Goal: Information Seeking & Learning: Learn about a topic

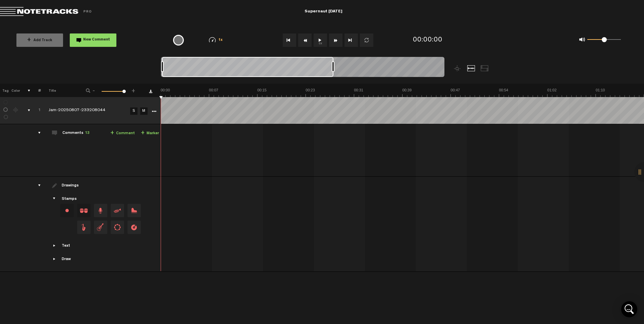
drag, startPoint x: 166, startPoint y: 65, endPoint x: 332, endPoint y: 65, distance: 166.9
click at [332, 65] on div at bounding box center [332, 66] width 3 height 11
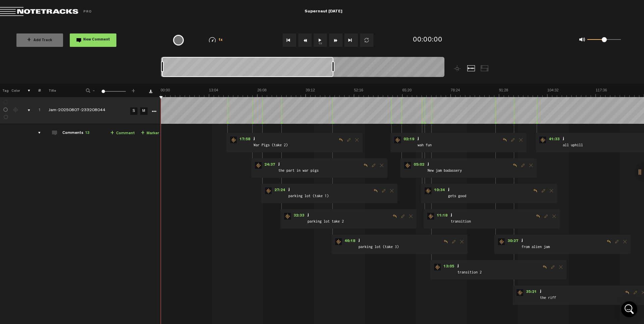
drag, startPoint x: 332, startPoint y: 65, endPoint x: 344, endPoint y: 64, distance: 11.1
click at [334, 64] on div at bounding box center [332, 66] width 3 height 11
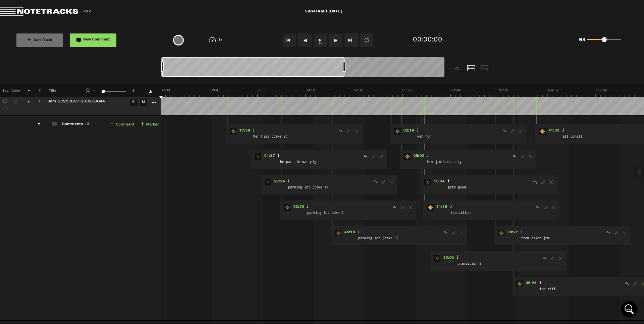
scroll to position [13, 5]
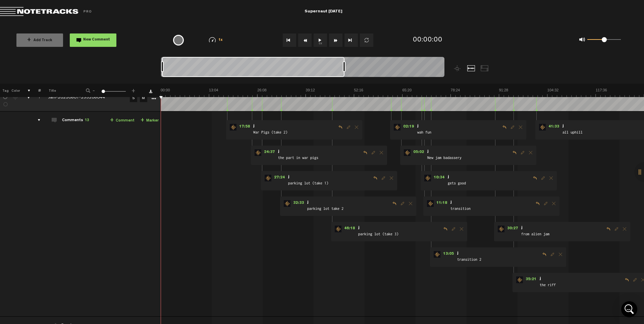
click at [12, 12] on span at bounding box center [47, 11] width 94 height 9
click at [78, 10] on span at bounding box center [47, 11] width 94 height 9
click at [11, 5] on md-toolbar "Exit Project Supernaut [DATE]" at bounding box center [322, 11] width 644 height 23
click at [12, 11] on span at bounding box center [47, 11] width 94 height 9
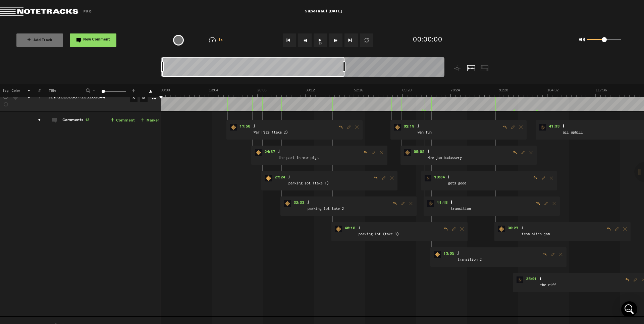
click at [12, 11] on span at bounding box center [47, 11] width 94 height 9
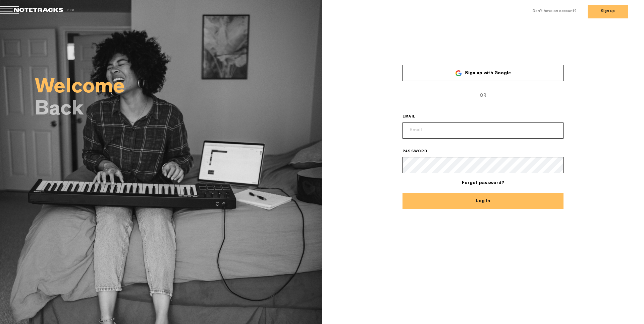
click at [476, 137] on input "email" at bounding box center [482, 131] width 161 height 16
click at [478, 131] on input "email" at bounding box center [482, 131] width 161 height 16
type input "anderson.joshua91@gmail.com"
click at [402, 193] on button "Log In" at bounding box center [482, 201] width 161 height 16
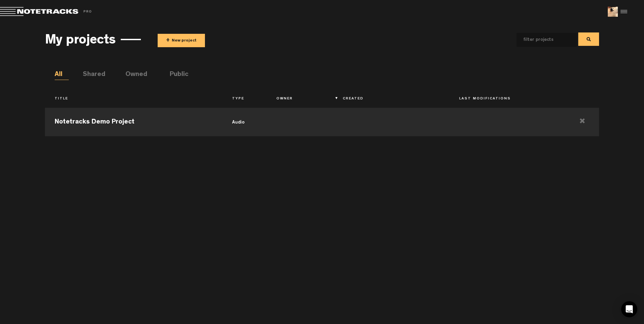
click at [171, 74] on li "Public" at bounding box center [177, 75] width 14 height 10
click at [137, 126] on td "Supernaut [DATE]" at bounding box center [133, 121] width 177 height 30
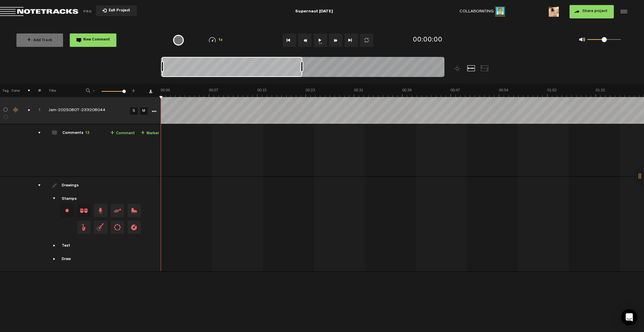
drag, startPoint x: 165, startPoint y: 65, endPoint x: 306, endPoint y: 61, distance: 140.5
click at [303, 61] on div at bounding box center [301, 66] width 3 height 11
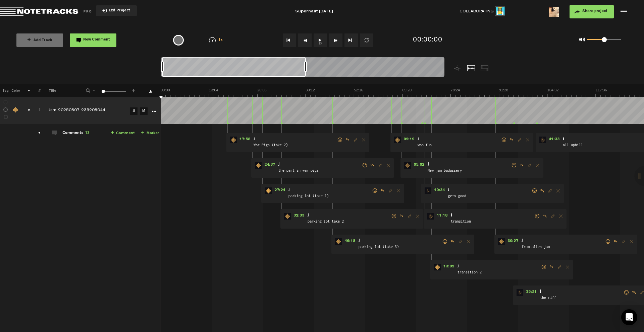
click at [164, 14] on div "Exit Project" at bounding box center [104, 11] width 209 height 9
click at [28, 11] on span "Return to Project List" at bounding box center [47, 11] width 94 height 9
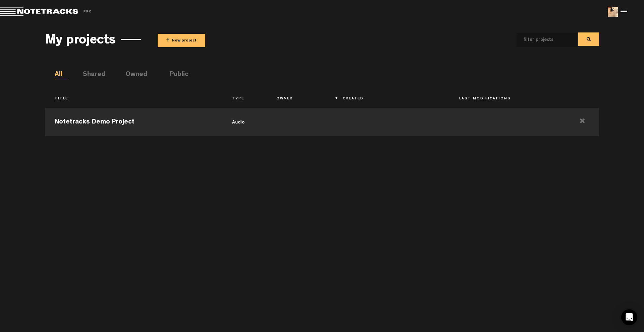
click at [176, 70] on li "Public" at bounding box center [177, 75] width 14 height 10
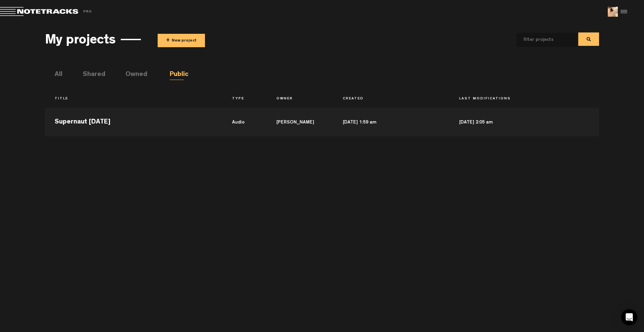
click at [107, 72] on ul "All Shared Owned Public" at bounding box center [327, 75] width 544 height 10
click at [97, 74] on li "Shared" at bounding box center [90, 75] width 14 height 10
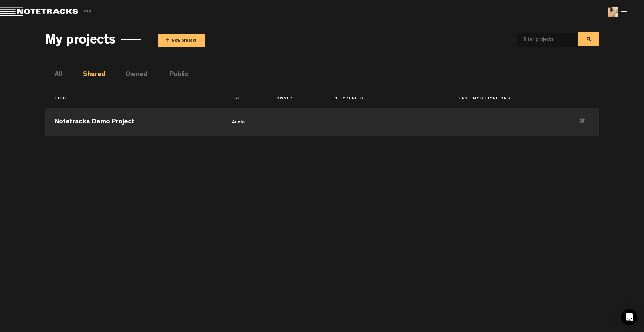
click at [128, 72] on li "Owned" at bounding box center [132, 75] width 14 height 10
click at [176, 70] on li "Public" at bounding box center [177, 75] width 14 height 10
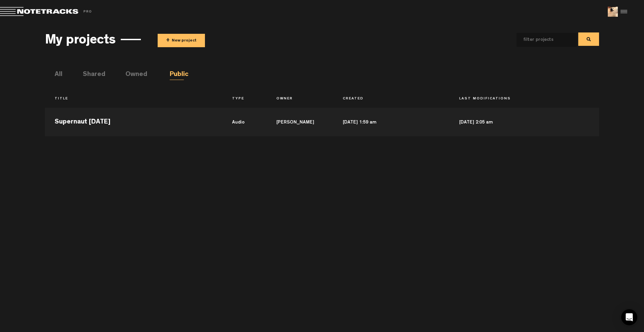
click at [263, 53] on div "My projects + New project All Shared Owned Public Title Type Owner Created Last…" at bounding box center [321, 176] width 553 height 299
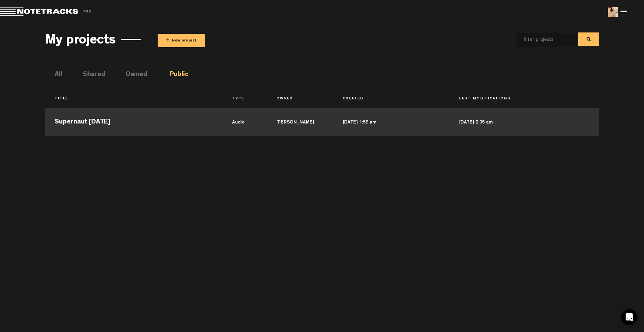
click at [225, 117] on td "audio" at bounding box center [244, 121] width 44 height 30
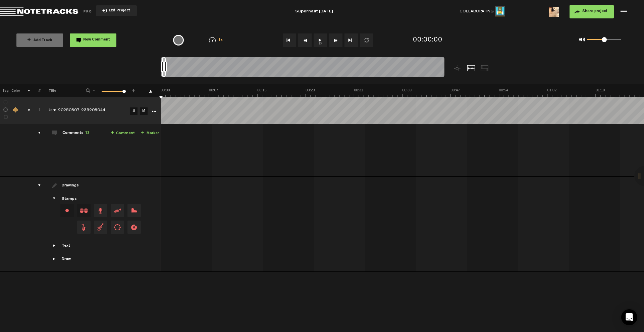
click at [257, 16] on md-toolbar "Exit Project Supernaut 8/7/25 Collaborating 1 Share project Save project" at bounding box center [322, 11] width 644 height 23
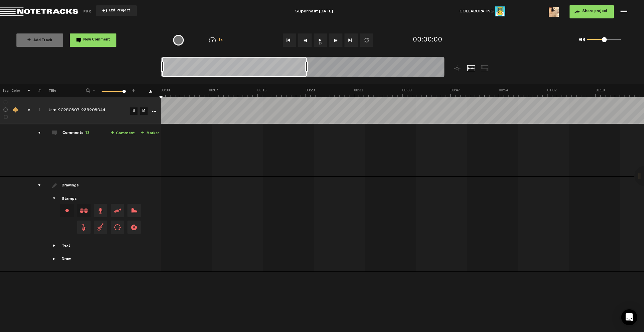
drag, startPoint x: 166, startPoint y: 65, endPoint x: 307, endPoint y: 68, distance: 141.8
click at [307, 68] on div at bounding box center [306, 66] width 3 height 11
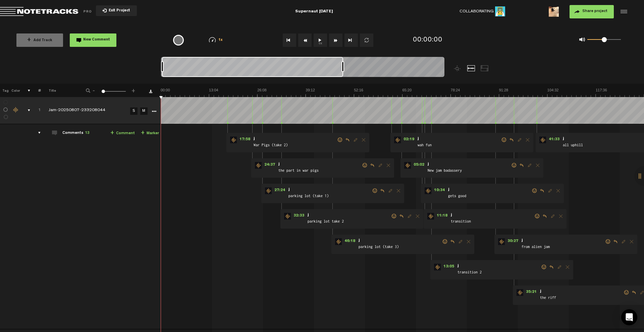
drag, startPoint x: 307, startPoint y: 68, endPoint x: 343, endPoint y: 69, distance: 35.9
click at [343, 69] on div at bounding box center [342, 66] width 3 height 11
click at [440, 191] on span "10:34" at bounding box center [439, 191] width 16 height 7
click at [243, 138] on span "17:58" at bounding box center [245, 140] width 16 height 7
click at [231, 92] on img at bounding box center [402, 92] width 483 height 9
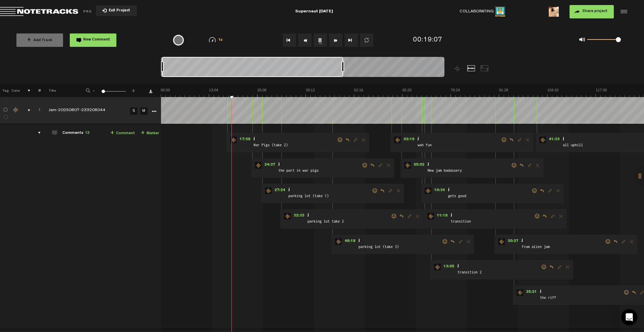
drag, startPoint x: 604, startPoint y: 40, endPoint x: 629, endPoint y: 36, distance: 25.1
click at [625, 39] on div "0 1 1" at bounding box center [599, 40] width 55 height 9
click at [233, 94] on img at bounding box center [402, 92] width 483 height 9
click at [239, 90] on img at bounding box center [402, 92] width 483 height 9
click at [240, 91] on img at bounding box center [402, 92] width 483 height 9
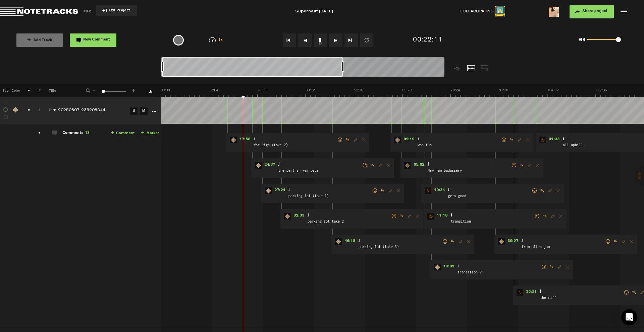
click at [245, 89] on img at bounding box center [402, 92] width 483 height 9
click at [246, 90] on img at bounding box center [402, 92] width 483 height 9
click at [247, 90] on img at bounding box center [402, 92] width 483 height 9
click at [248, 90] on img at bounding box center [402, 92] width 483 height 9
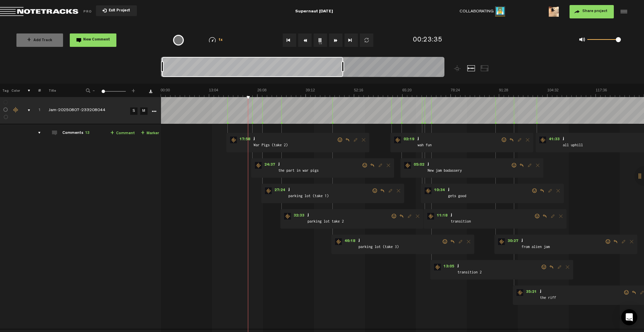
click at [248, 90] on img at bounding box center [402, 92] width 483 height 9
click at [470, 32] on div "00:24:02" at bounding box center [448, 40] width 76 height 20
click at [619, 39] on span at bounding box center [617, 39] width 5 height 5
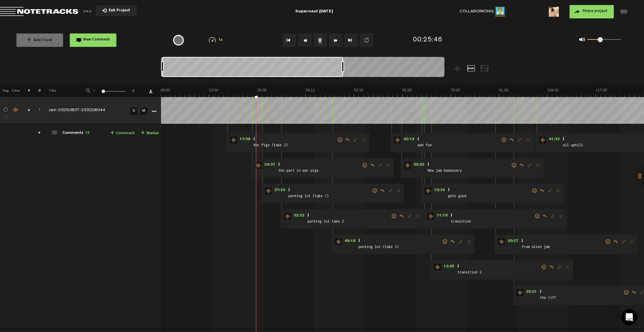
drag, startPoint x: 616, startPoint y: 40, endPoint x: 600, endPoint y: 37, distance: 16.3
click at [600, 37] on span at bounding box center [599, 39] width 5 height 5
click at [439, 188] on span "10:34" at bounding box center [439, 191] width 16 height 7
drag, startPoint x: 599, startPoint y: 40, endPoint x: 608, endPoint y: 40, distance: 9.4
click at [608, 40] on span at bounding box center [607, 39] width 5 height 5
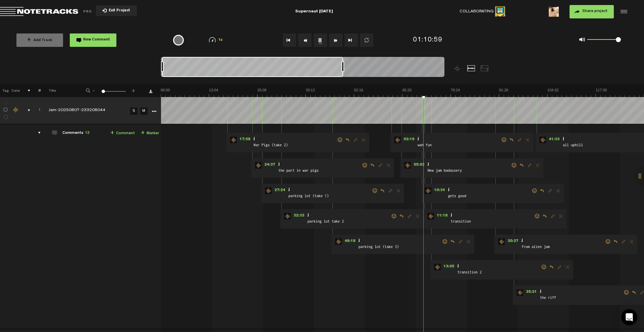
drag, startPoint x: 610, startPoint y: 39, endPoint x: 635, endPoint y: 36, distance: 25.3
click at [635, 36] on div "+ Add Track New Comment 1x 0.25x 0.5x 0.75x 1x 1.25x 1.5x 1.75x 2x All emojis 😀…" at bounding box center [322, 40] width 644 height 34
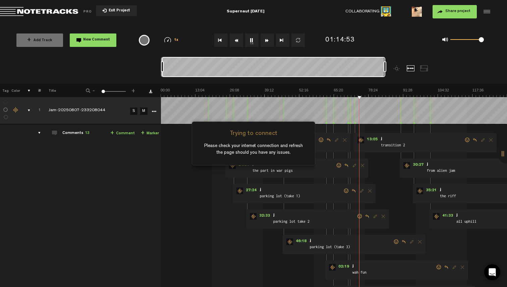
click at [251, 42] on div "Trying to connect Please check your internet connection and refresh the page sh…" at bounding box center [253, 143] width 123 height 287
click at [252, 39] on div "Trying to connect Please check your internet connection and refresh the page sh…" at bounding box center [253, 143] width 123 height 287
click at [208, 32] on div "Trying to connect Please check your internet connection and refresh the page sh…" at bounding box center [253, 143] width 123 height 287
click at [248, 42] on div "Trying to connect Please check your internet connection and refresh the page sh…" at bounding box center [253, 143] width 123 height 287
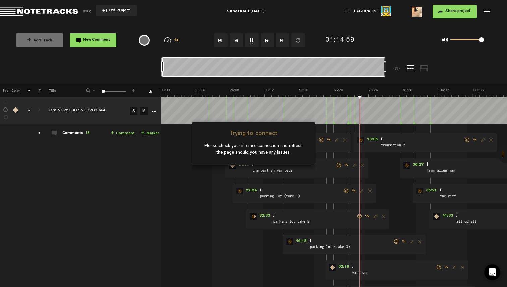
click at [251, 40] on div "Trying to connect Please check your internet connection and refresh the page sh…" at bounding box center [253, 143] width 123 height 287
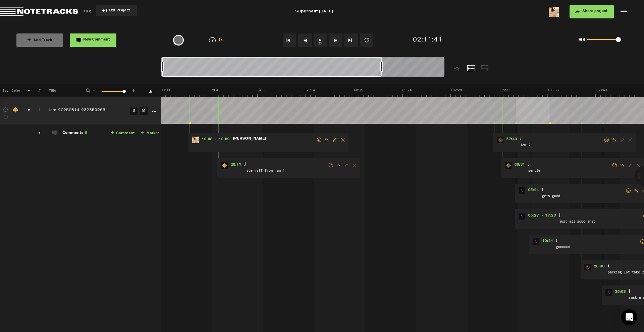
drag, startPoint x: 378, startPoint y: 65, endPoint x: 150, endPoint y: 65, distance: 228.2
click at [150, 65] on nt-zoom-navigation-bar at bounding box center [322, 70] width 644 height 27
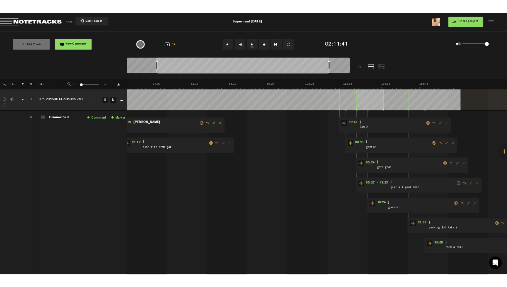
scroll to position [0, 92]
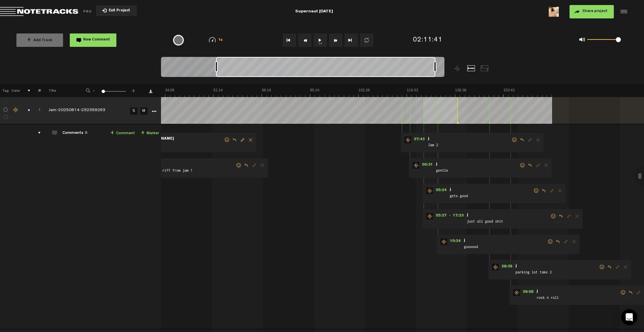
drag, startPoint x: 371, startPoint y: 69, endPoint x: 425, endPoint y: 70, distance: 54.0
click at [425, 70] on div at bounding box center [325, 67] width 219 height 20
click at [442, 217] on span "05:27" at bounding box center [441, 216] width 16 height 7
click at [260, 21] on md-toolbar "Exit Project Supernaut 8/14/25 Share project Save project" at bounding box center [322, 11] width 644 height 23
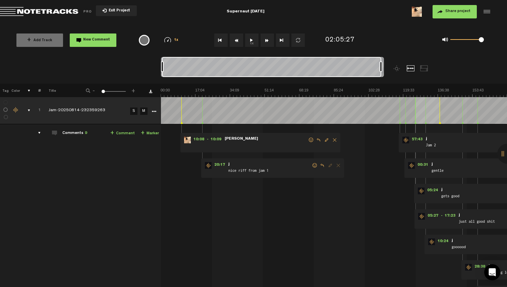
scroll to position [0, 0]
click at [237, 287] on div at bounding box center [335, 287] width 343 height 0
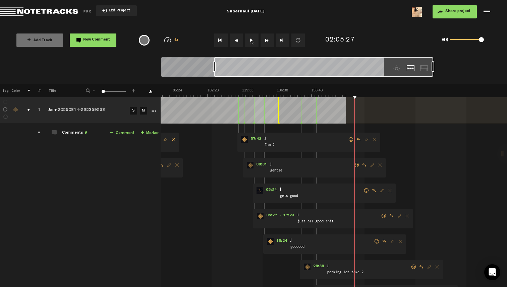
scroll to position [11, 0]
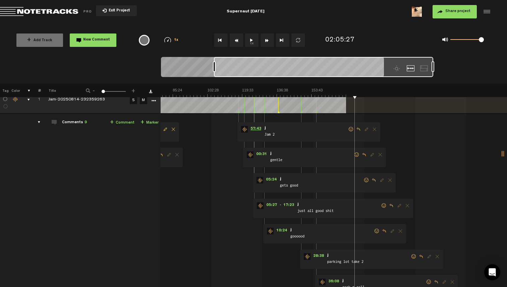
click at [255, 130] on span "57:43" at bounding box center [256, 129] width 16 height 7
drag, startPoint x: 479, startPoint y: 39, endPoint x: 458, endPoint y: 39, distance: 21.5
click at [459, 39] on span at bounding box center [461, 39] width 5 height 5
drag, startPoint x: 458, startPoint y: 39, endPoint x: 461, endPoint y: 42, distance: 4.3
click at [461, 42] on span at bounding box center [460, 39] width 5 height 5
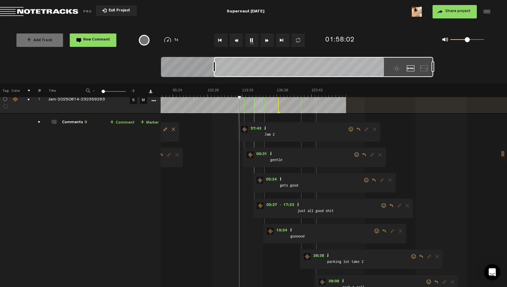
drag, startPoint x: 461, startPoint y: 42, endPoint x: 467, endPoint y: 42, distance: 6.4
click at [467, 41] on div "0 1 0.5" at bounding box center [467, 39] width 34 height 1
click at [467, 42] on span at bounding box center [467, 39] width 34 height 11
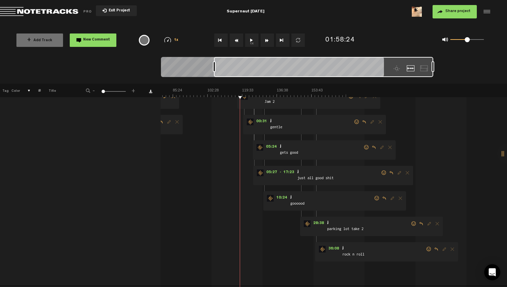
scroll to position [44, 5]
click at [312, 220] on div "28:38 - • : "parking lot take 2" j parking lot take 2" at bounding box center [371, 225] width 143 height 19
click at [313, 224] on span "28:38" at bounding box center [318, 223] width 16 height 7
drag, startPoint x: 468, startPoint y: 38, endPoint x: 460, endPoint y: 39, distance: 8.1
click at [460, 39] on span at bounding box center [461, 39] width 5 height 5
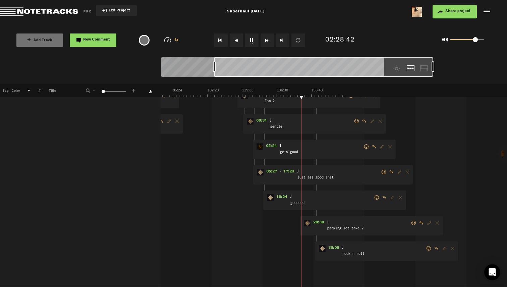
drag, startPoint x: 460, startPoint y: 39, endPoint x: 475, endPoint y: 43, distance: 16.2
click at [475, 41] on div "0 1 0.79" at bounding box center [467, 39] width 34 height 1
drag, startPoint x: 477, startPoint y: 37, endPoint x: 481, endPoint y: 38, distance: 4.4
click at [481, 39] on div "0 1 0.99" at bounding box center [467, 39] width 34 height 1
click at [485, 41] on div "0 1 0.99" at bounding box center [462, 40] width 55 height 9
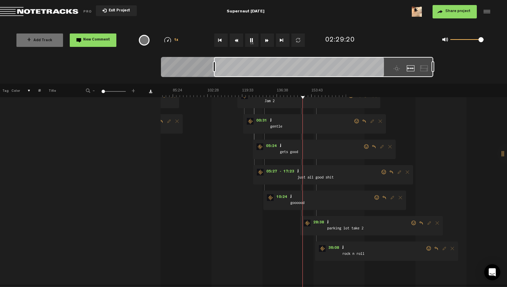
click at [383, 40] on div "0 1 0.99" at bounding box center [439, 39] width 114 height 19
drag, startPoint x: 475, startPoint y: 40, endPoint x: 461, endPoint y: 41, distance: 14.4
click at [461, 41] on div "0 1 0.29" at bounding box center [467, 39] width 34 height 1
click at [374, 24] on div "+ Add Track New Comment 1x 0.25x 0.5x 0.75x 1x 1.25x 1.5x 1.75x 2x All emojis 😀…" at bounding box center [253, 40] width 507 height 34
drag, startPoint x: 462, startPoint y: 41, endPoint x: 457, endPoint y: 41, distance: 4.7
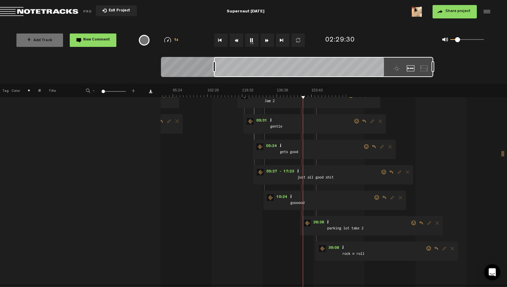
click at [457, 41] on span at bounding box center [457, 39] width 5 height 5
drag, startPoint x: 457, startPoint y: 41, endPoint x: 462, endPoint y: 41, distance: 4.0
click at [462, 41] on span at bounding box center [461, 39] width 5 height 5
click at [460, 41] on span at bounding box center [459, 39] width 5 height 5
click at [459, 41] on div "0 1 0.21" at bounding box center [467, 39] width 34 height 1
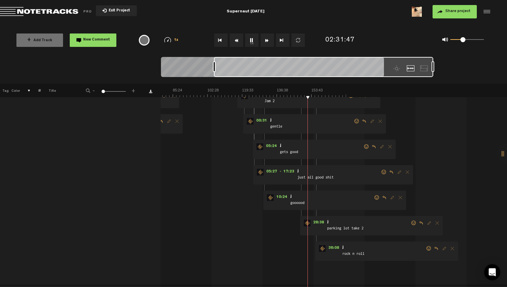
click at [463, 42] on span at bounding box center [467, 39] width 34 height 11
click at [460, 42] on span at bounding box center [467, 39] width 34 height 11
drag, startPoint x: 460, startPoint y: 42, endPoint x: 458, endPoint y: 46, distance: 4.2
click at [458, 46] on div "0 1 0.19" at bounding box center [439, 39] width 114 height 19
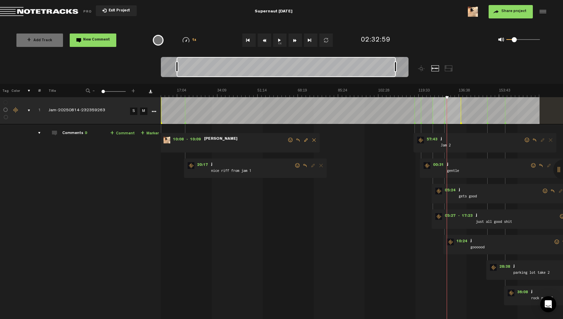
scroll to position [0, 0]
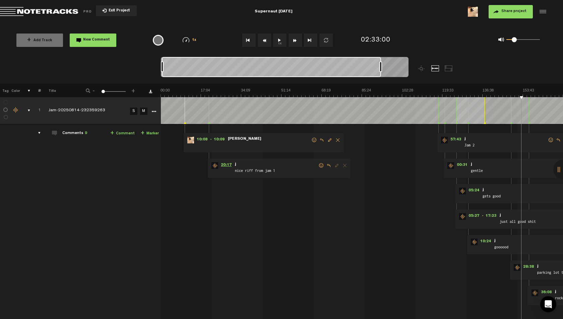
click at [223, 163] on span "20:17" at bounding box center [226, 165] width 16 height 7
drag, startPoint x: 516, startPoint y: 40, endPoint x: 521, endPoint y: 43, distance: 6.0
click at [521, 41] on div "0 1 0.42" at bounding box center [523, 39] width 34 height 1
click at [518, 42] on span at bounding box center [517, 39] width 5 height 5
click at [212, 90] on img at bounding box center [362, 92] width 403 height 9
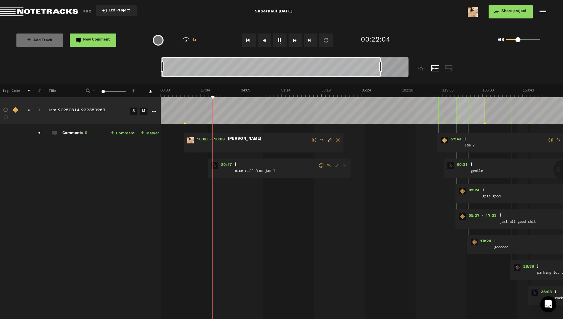
click at [215, 91] on img at bounding box center [362, 92] width 403 height 9
click at [219, 91] on img at bounding box center [362, 92] width 403 height 9
click at [221, 91] on img at bounding box center [362, 92] width 403 height 9
click at [225, 92] on img at bounding box center [362, 92] width 403 height 9
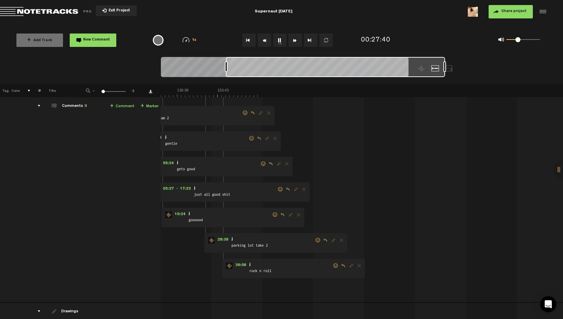
scroll to position [29, 5]
click at [236, 262] on span "36:08" at bounding box center [241, 263] width 16 height 7
drag, startPoint x: 518, startPoint y: 39, endPoint x: 518, endPoint y: 42, distance: 3.7
click at [518, 41] on div "0 1 0.35" at bounding box center [523, 39] width 34 height 1
drag, startPoint x: 518, startPoint y: 42, endPoint x: 513, endPoint y: 43, distance: 4.7
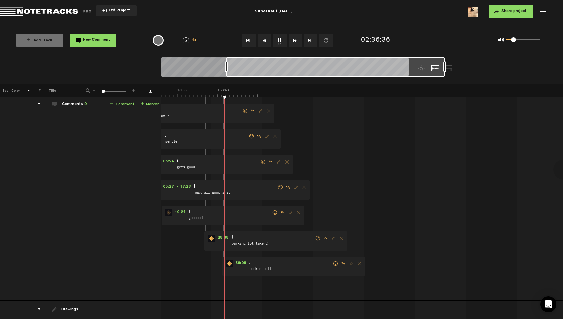
click at [513, 43] on span at bounding box center [523, 39] width 34 height 11
click at [277, 41] on button "1x" at bounding box center [279, 40] width 13 height 13
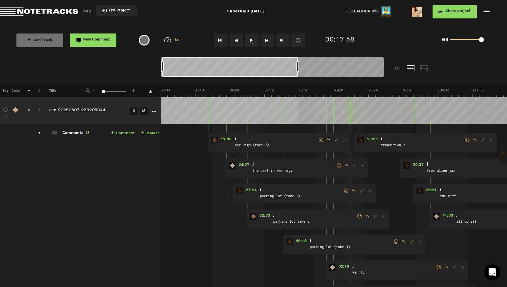
click at [299, 23] on div "Loading... 100% + Add Track New Comment 1x 0.25x 0.5x 0.75x 1x 1.25x 1.5x 1.75x…" at bounding box center [253, 23] width 507 height 0
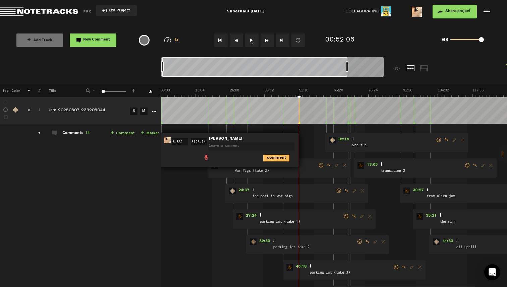
drag, startPoint x: 299, startPoint y: 70, endPoint x: 348, endPoint y: 78, distance: 49.7
click at [348, 78] on div at bounding box center [272, 68] width 223 height 22
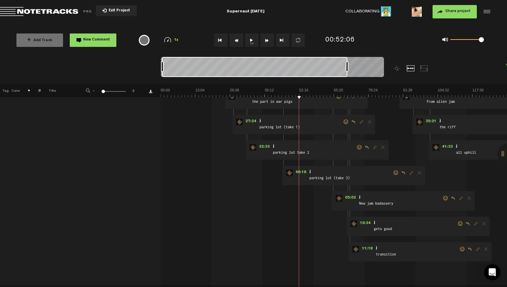
scroll to position [95, 0]
click at [351, 197] on span "05:02" at bounding box center [350, 197] width 16 height 7
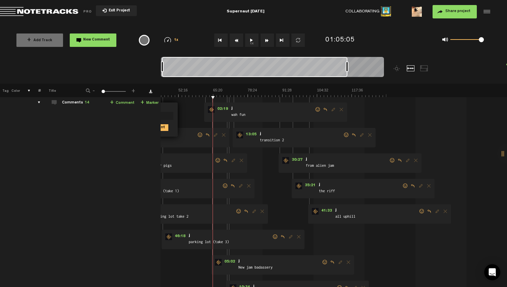
scroll to position [30, 1]
click at [223, 111] on span "02:19" at bounding box center [223, 109] width 16 height 7
click at [249, 134] on span "13:05" at bounding box center [251, 135] width 16 height 7
